Goal: Task Accomplishment & Management: Manage account settings

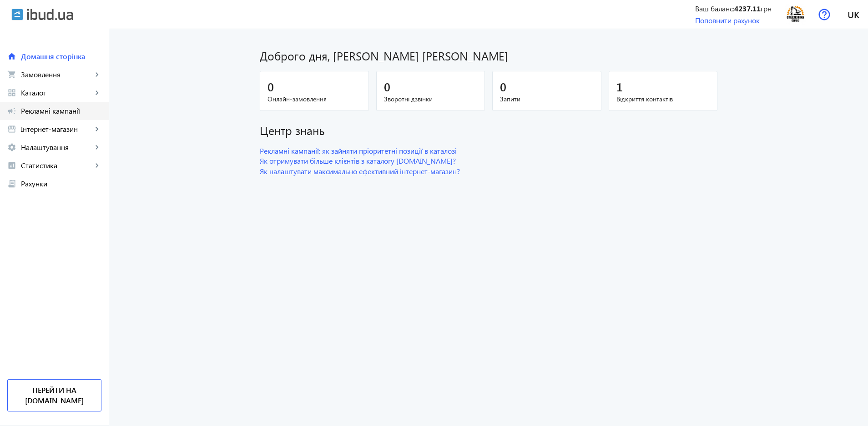
click at [57, 110] on span "Рекламні кампанії" at bounding box center [61, 110] width 81 height 9
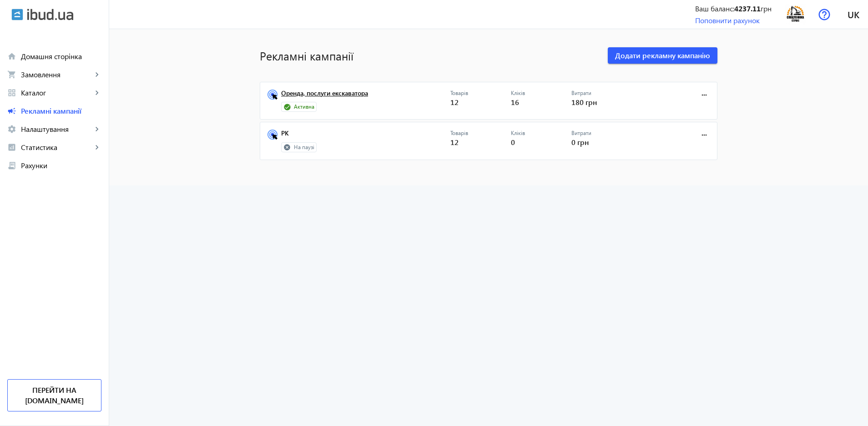
click at [403, 100] on link "Оренда, послуги екскаватора" at bounding box center [365, 96] width 169 height 13
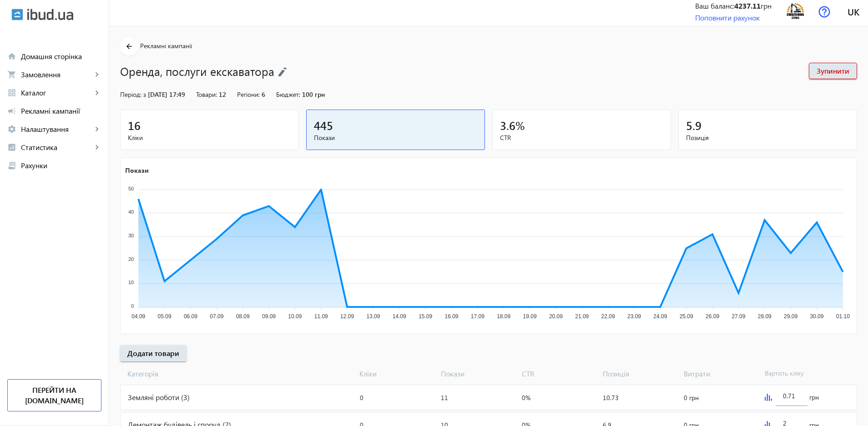
scroll to position [124, 0]
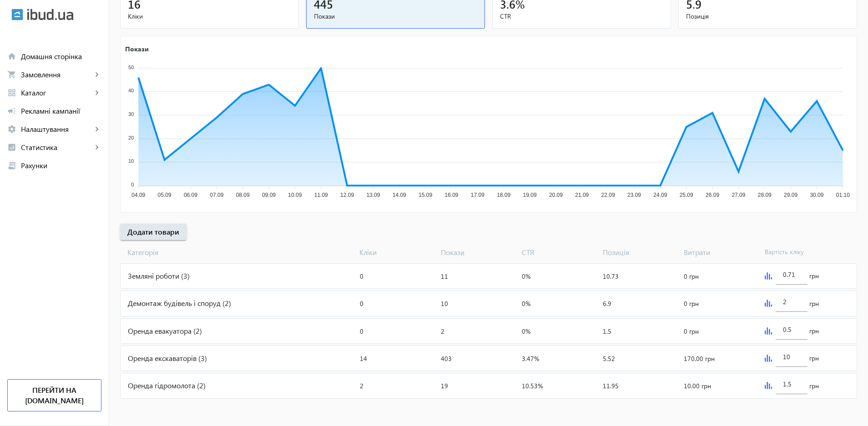
click at [192, 358] on div "Оренда екскаваторів (3)" at bounding box center [239, 358] width 236 height 25
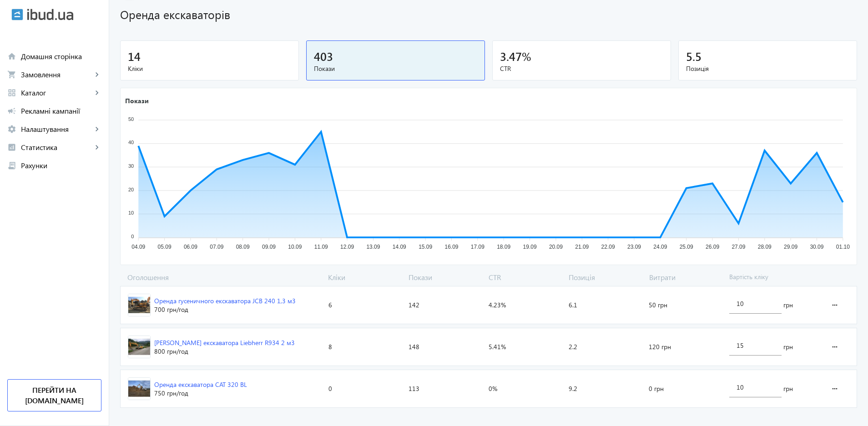
scroll to position [71, 0]
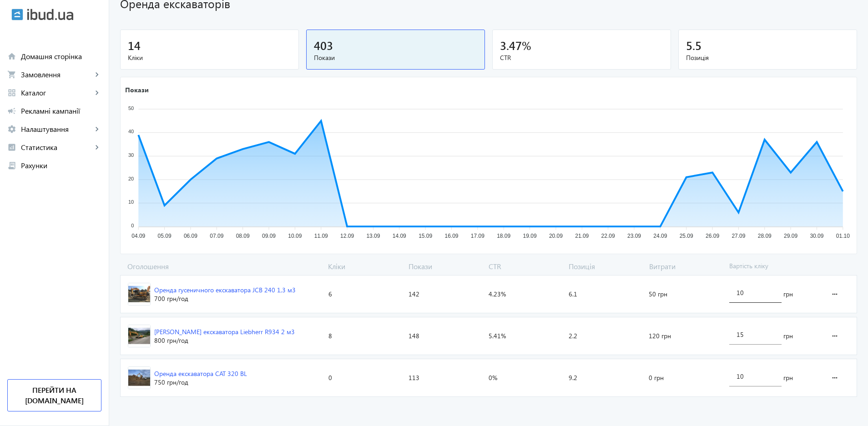
click at [746, 294] on input "10" at bounding box center [755, 292] width 38 height 9
type input "1"
type input "20"
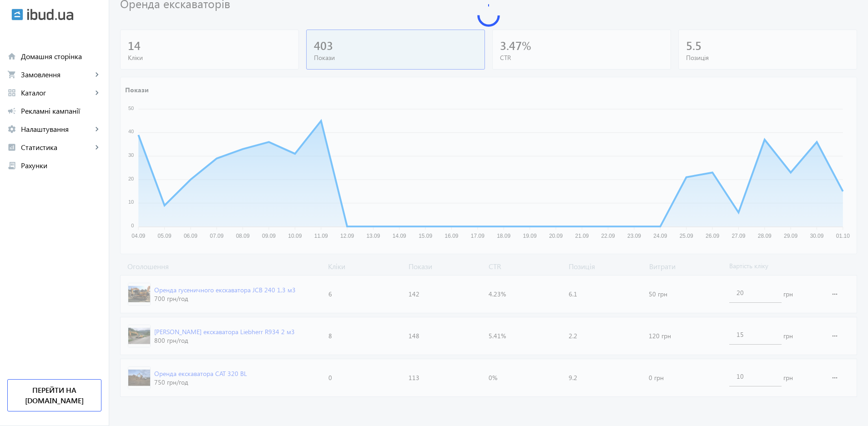
click at [827, 257] on div "arrow_back Каталоги рекламної кампанії Оренда екскаваторів 14 Кліки 403 Покази …" at bounding box center [488, 185] width 759 height 431
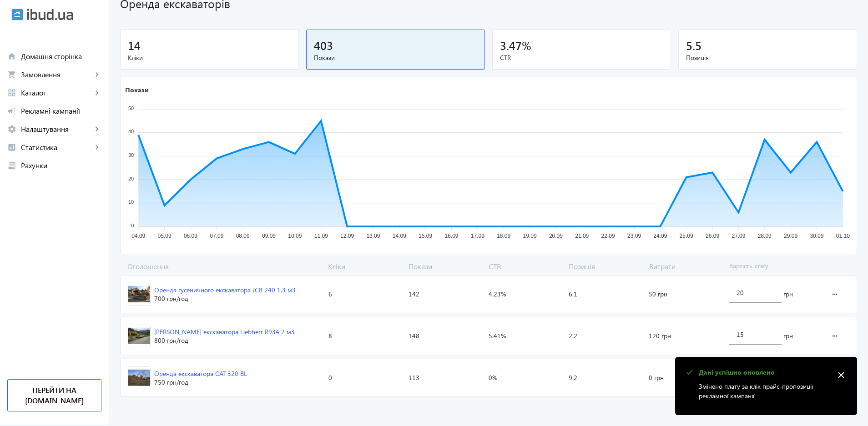
click at [801, 270] on span "Вартість кліку" at bounding box center [772, 267] width 95 height 10
click at [840, 377] on mat-icon "close" at bounding box center [841, 375] width 14 height 14
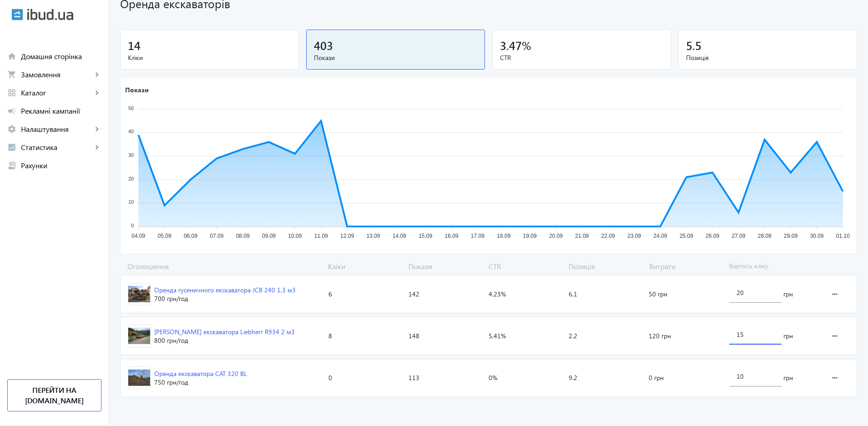
click at [745, 337] on input "15" at bounding box center [755, 334] width 38 height 9
type input "13"
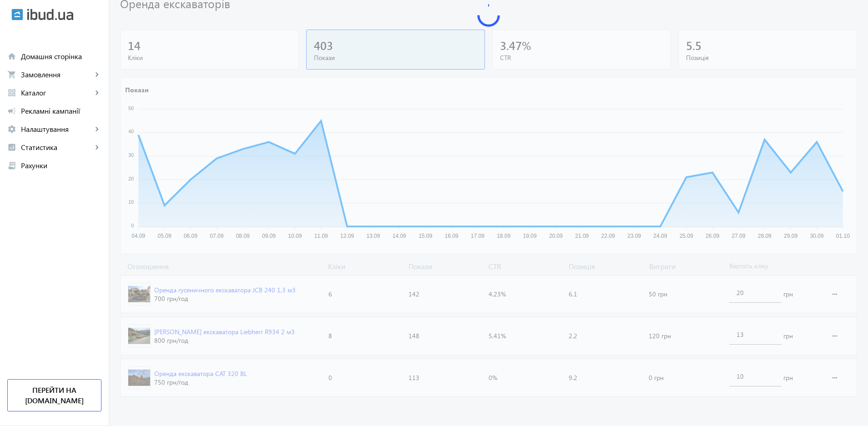
click at [782, 267] on loading-spinner "Оголошення Кліки Покази CTR Позиція Витрати Вартість кліку Оренда гусеничного е…" at bounding box center [488, 331] width 737 height 139
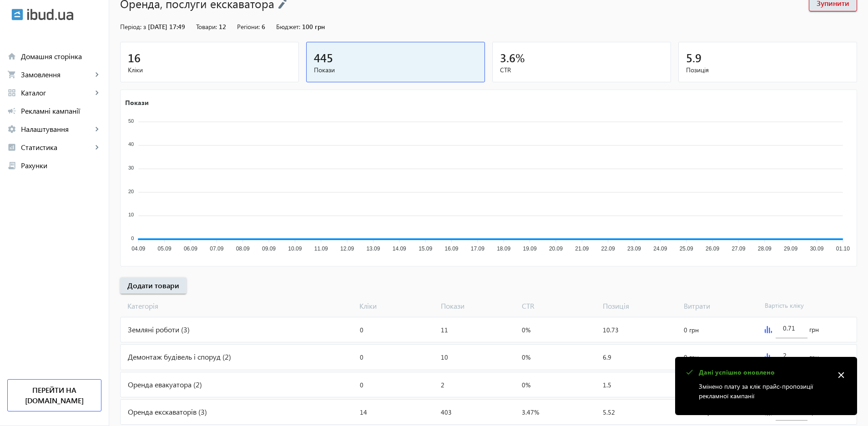
scroll to position [124, 0]
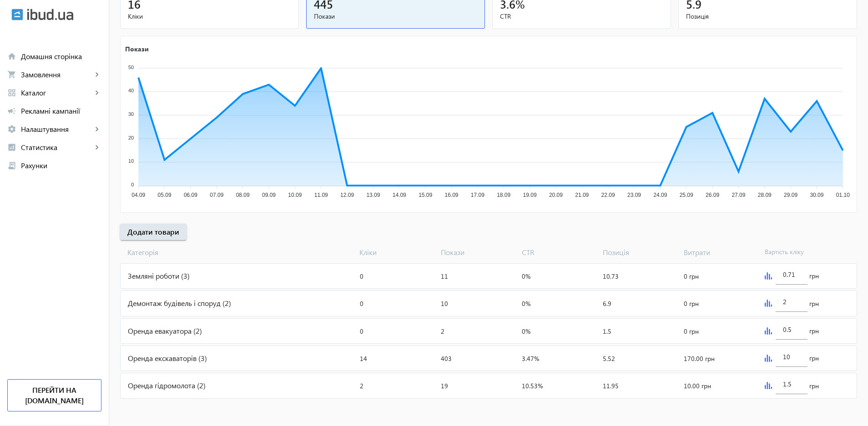
click at [165, 279] on div "Земляні роботи (3)" at bounding box center [239, 276] width 236 height 25
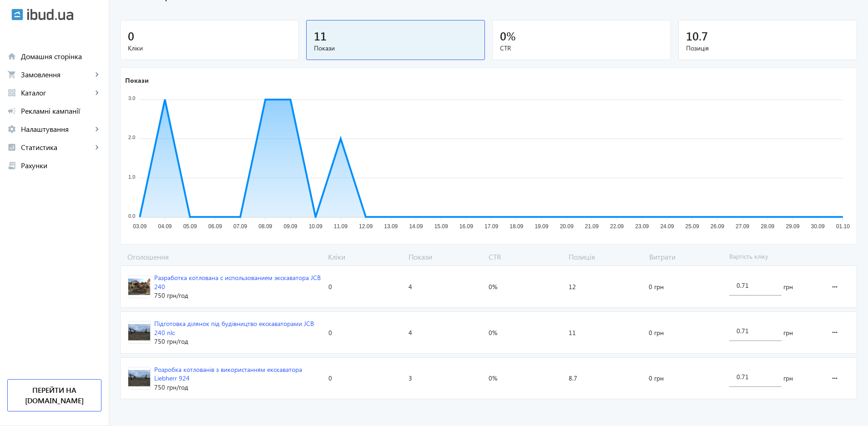
scroll to position [82, 0]
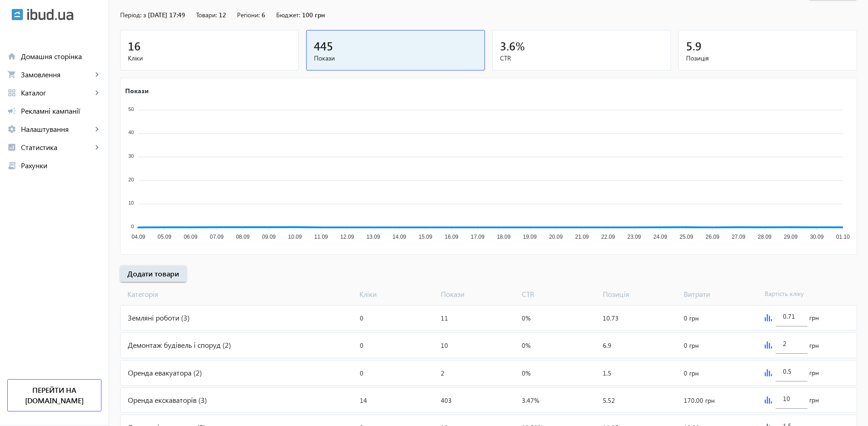
scroll to position [124, 0]
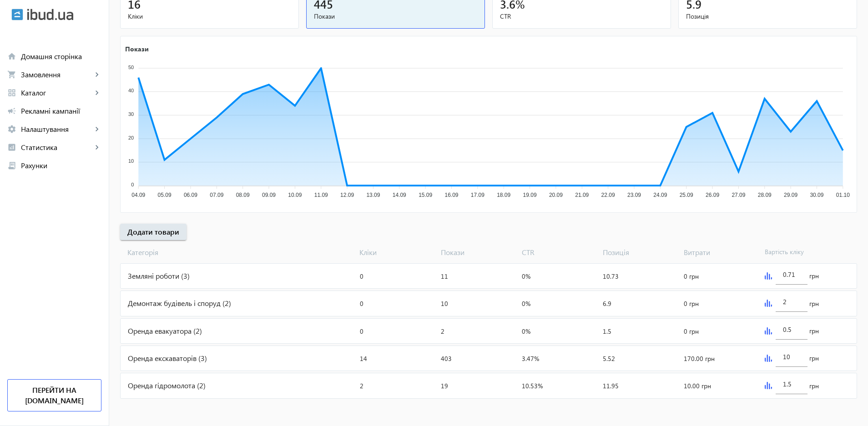
click at [182, 390] on div "Оренда гідромолота (2)" at bounding box center [239, 385] width 236 height 25
